Goal: Information Seeking & Learning: Learn about a topic

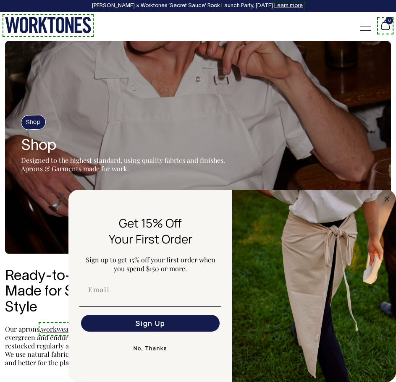
click at [386, 199] on circle "Close dialog" at bounding box center [387, 199] width 10 height 10
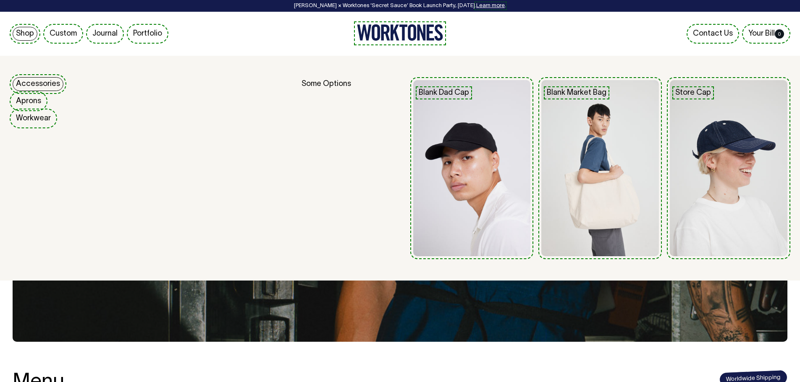
click at [31, 37] on link "Shop" at bounding box center [25, 34] width 25 height 14
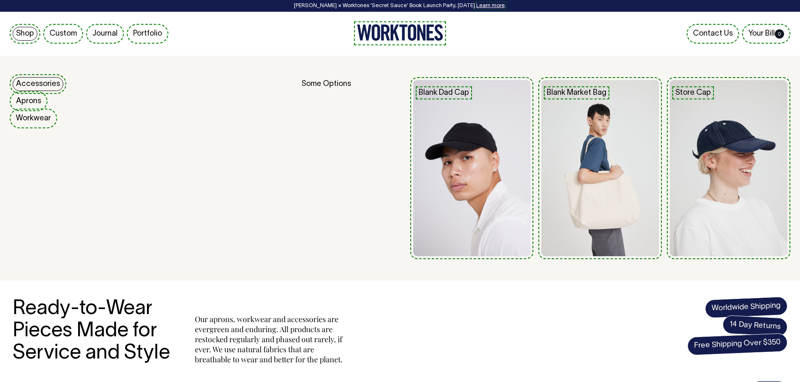
click at [39, 81] on link "Accessories" at bounding box center [38, 84] width 51 height 14
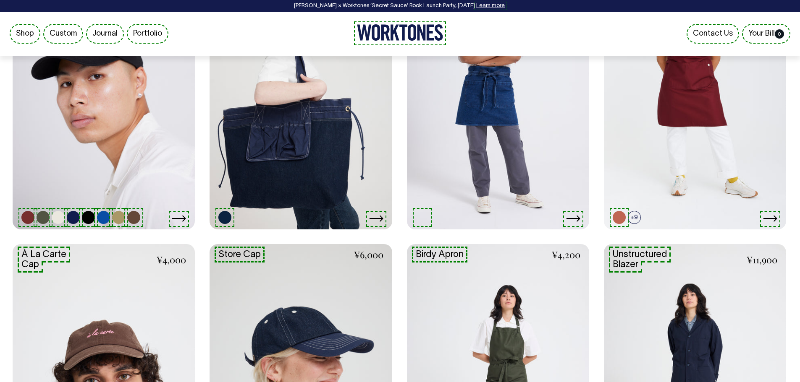
click at [174, 217] on icon at bounding box center [179, 218] width 14 height 7
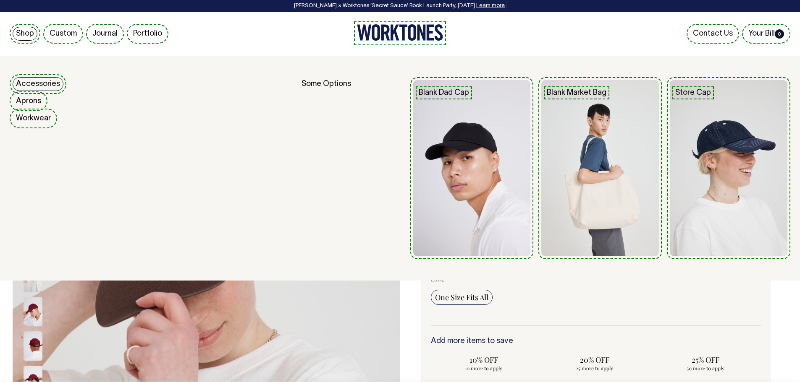
click at [21, 32] on link "Shop" at bounding box center [25, 34] width 25 height 14
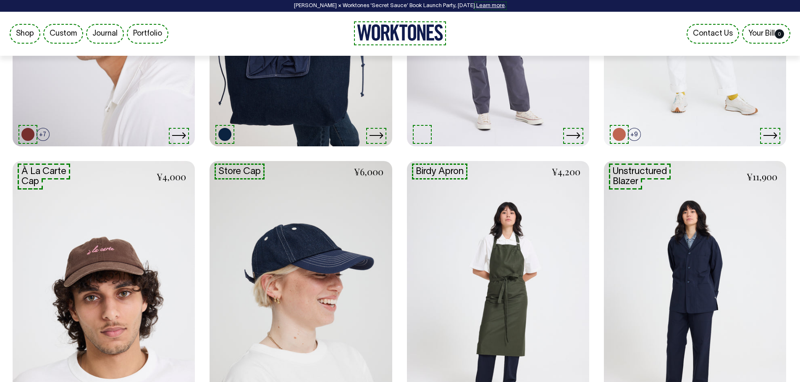
scroll to position [545, 0]
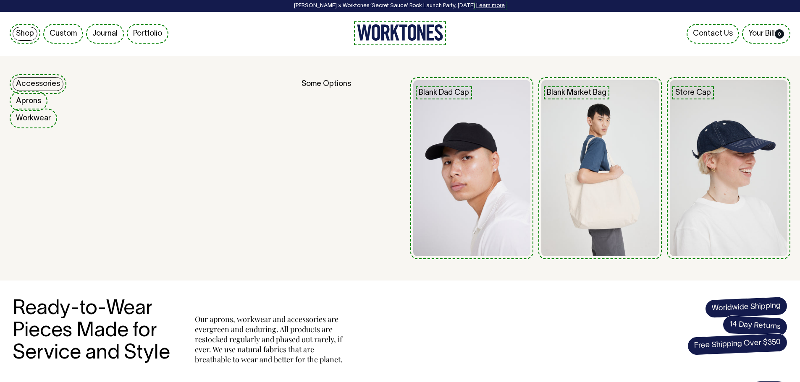
click at [28, 34] on link "Shop" at bounding box center [25, 34] width 25 height 14
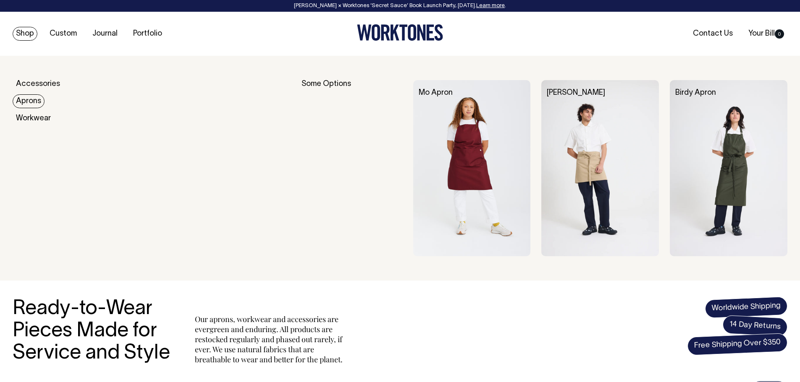
click at [35, 101] on link "Aprons" at bounding box center [29, 101] width 32 height 14
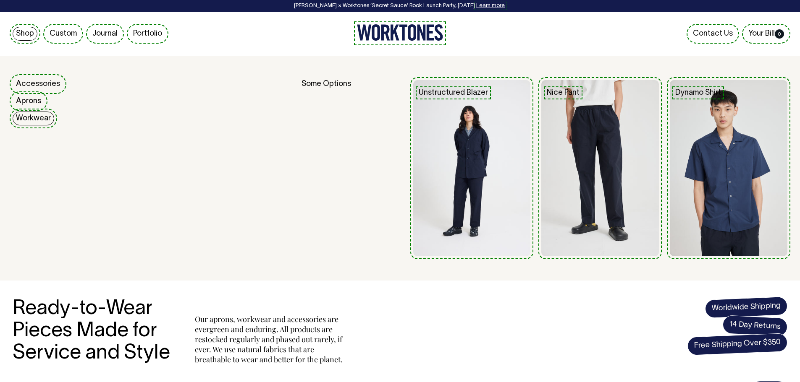
click at [39, 118] on link "Workwear" at bounding box center [34, 119] width 42 height 14
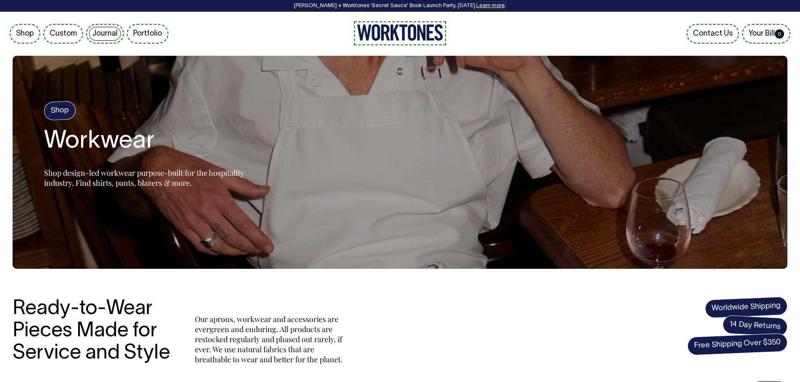
click at [110, 34] on link "Journal" at bounding box center [105, 34] width 32 height 14
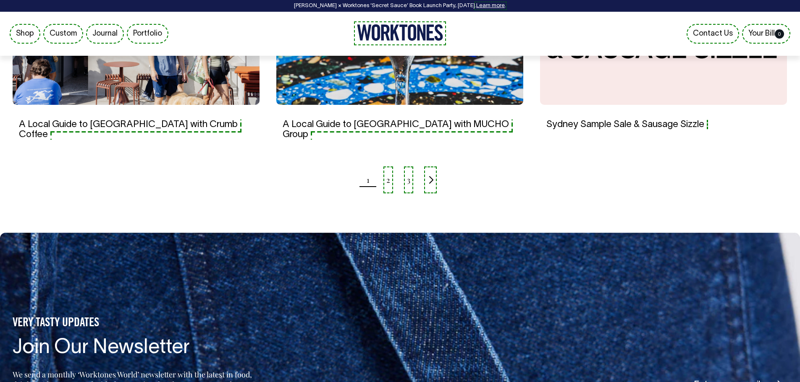
scroll to position [897, 0]
click at [388, 169] on link "2" at bounding box center [388, 179] width 4 height 21
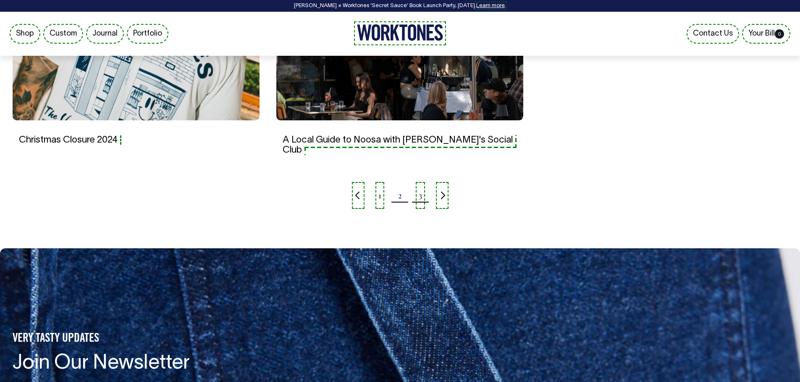
scroll to position [882, 0]
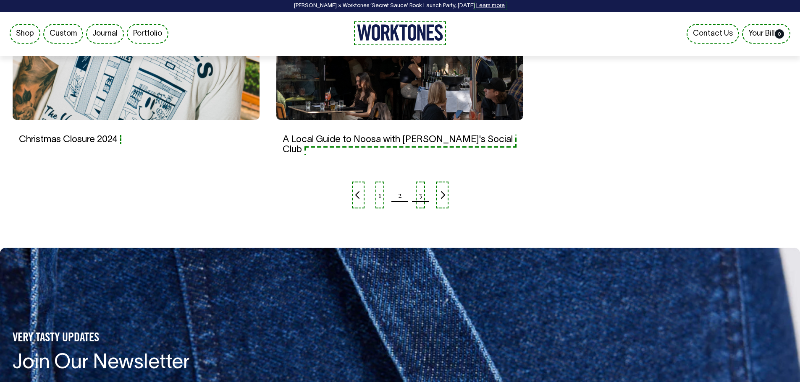
click at [419, 185] on link "3" at bounding box center [420, 195] width 3 height 21
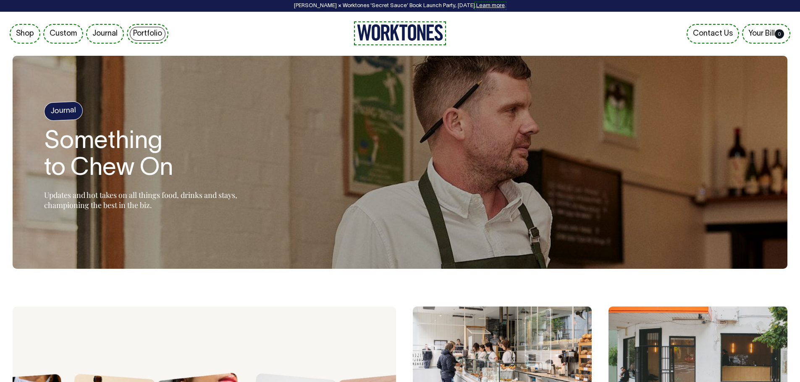
click at [148, 34] on link "Portfolio" at bounding box center [148, 34] width 36 height 14
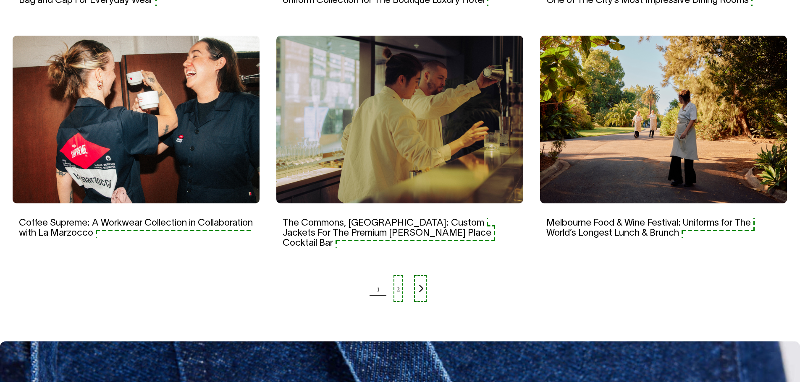
click at [410, 224] on link "The Commons, Sydney: Custom Jackets For The Premium Martin Place Cocktail Bar" at bounding box center [387, 233] width 209 height 29
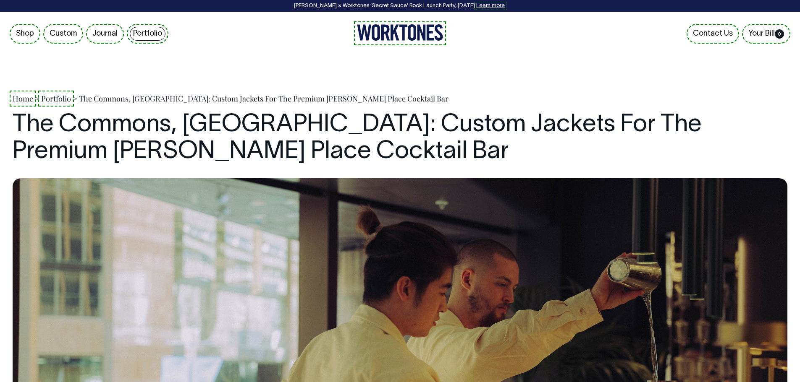
click at [139, 28] on link "Portfolio" at bounding box center [148, 34] width 36 height 14
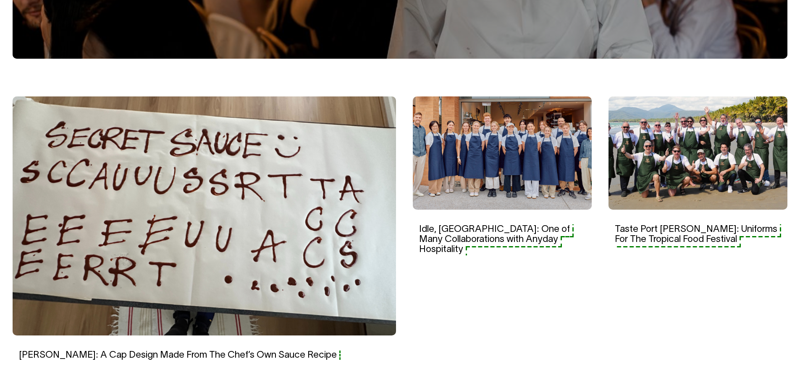
scroll to position [210, 0]
click at [460, 241] on link "Idle, [GEOGRAPHIC_DATA]: One of Many Collaborations with Anyday Hospitality" at bounding box center [494, 240] width 151 height 29
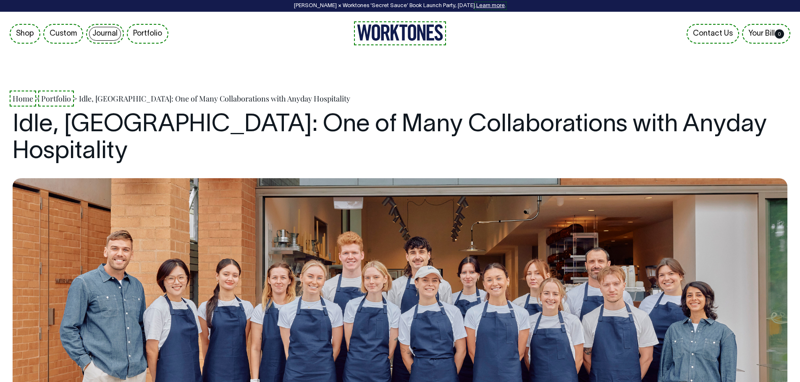
click at [98, 34] on link "Journal" at bounding box center [105, 34] width 32 height 14
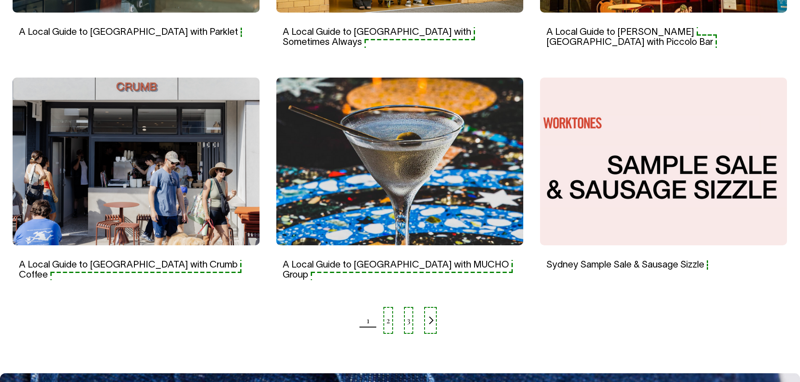
scroll to position [756, 0]
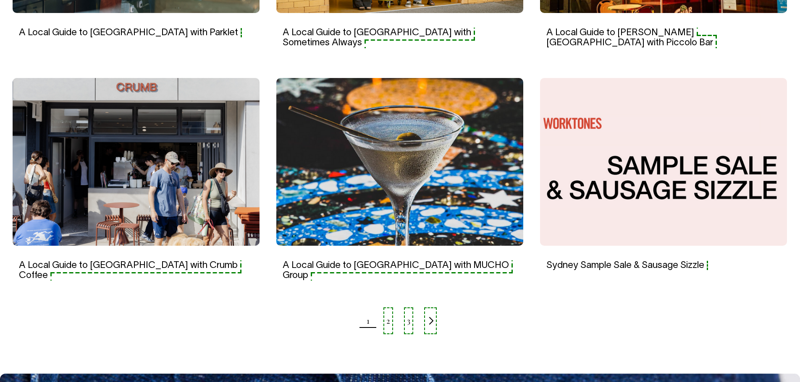
click at [192, 262] on link "A Local Guide to [GEOGRAPHIC_DATA] with Crumb Coffee" at bounding box center [128, 271] width 219 height 18
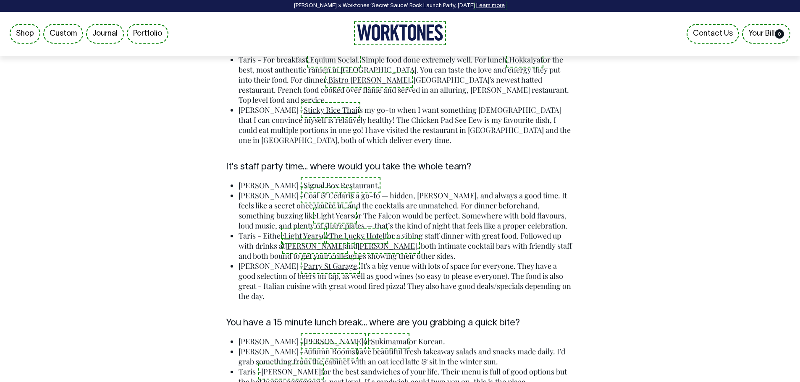
scroll to position [2099, 0]
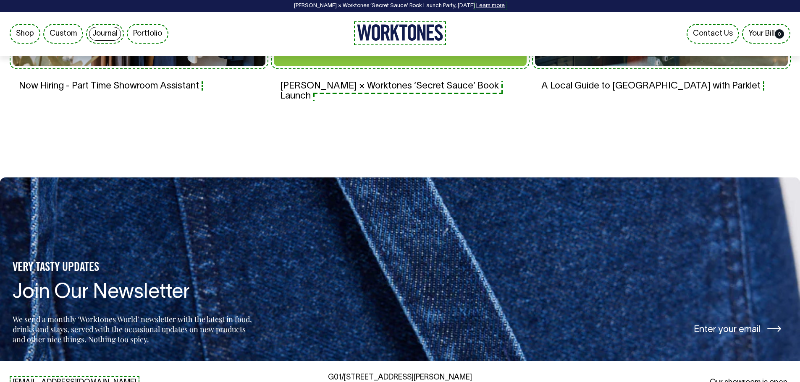
click at [112, 30] on link "Journal" at bounding box center [105, 34] width 32 height 14
